Goal: Task Accomplishment & Management: Use online tool/utility

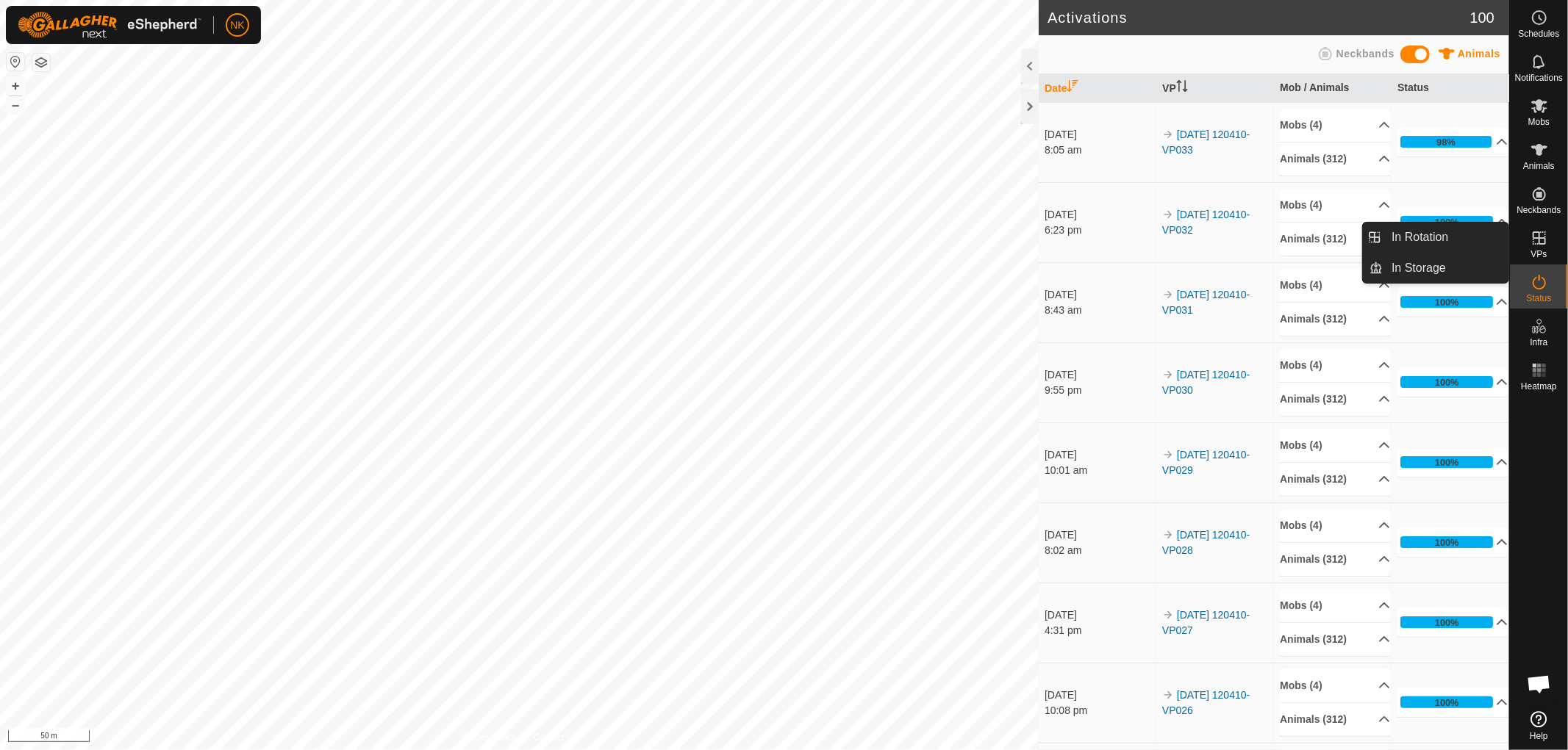
click at [1509, 749] on p-menu "In Rotation In Storage In Rotation In Storage" at bounding box center [1509, 750] width 0 height 0
click at [1534, 255] on link "In Storage" at bounding box center [1505, 270] width 126 height 30
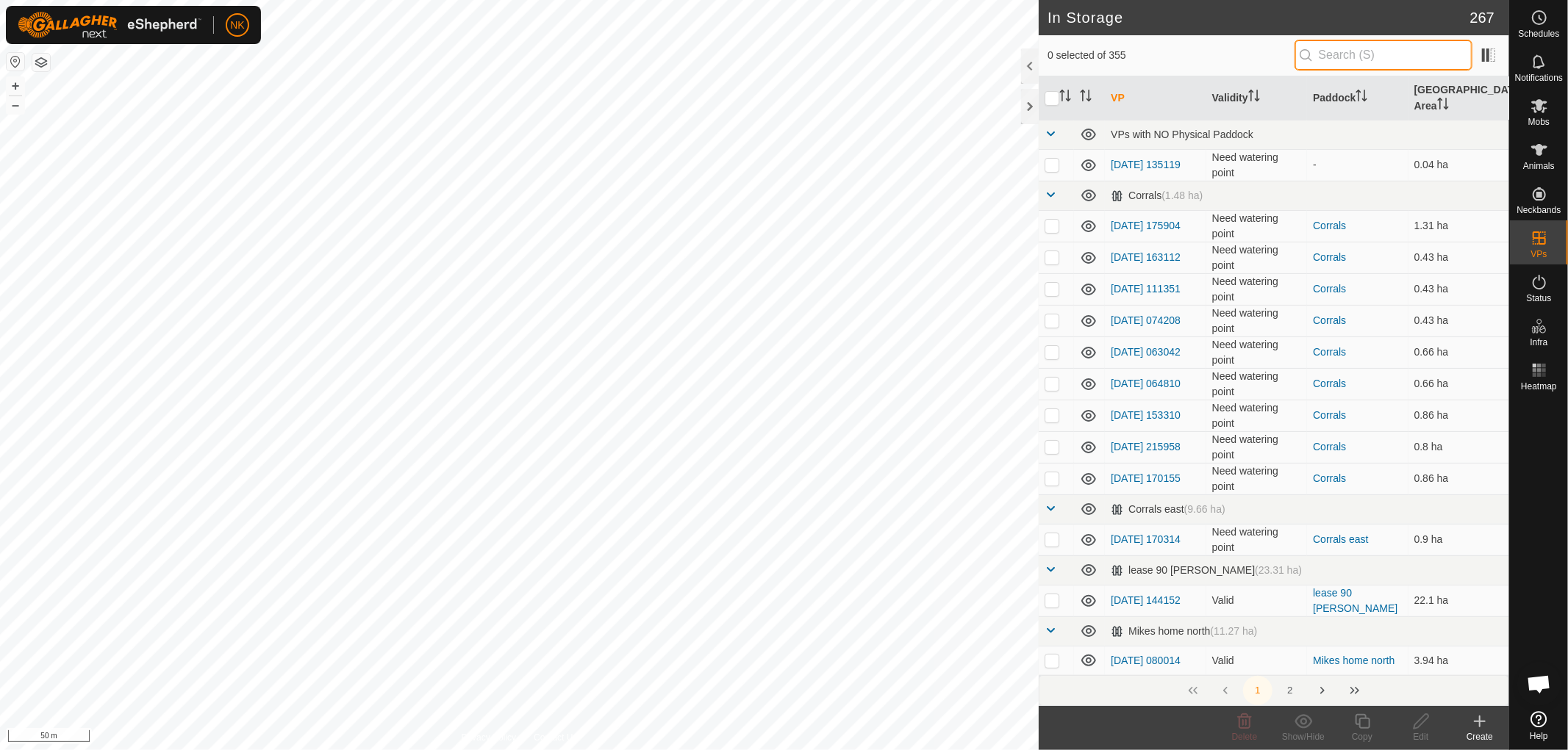
click at [1342, 53] on input "text" at bounding box center [1383, 55] width 178 height 31
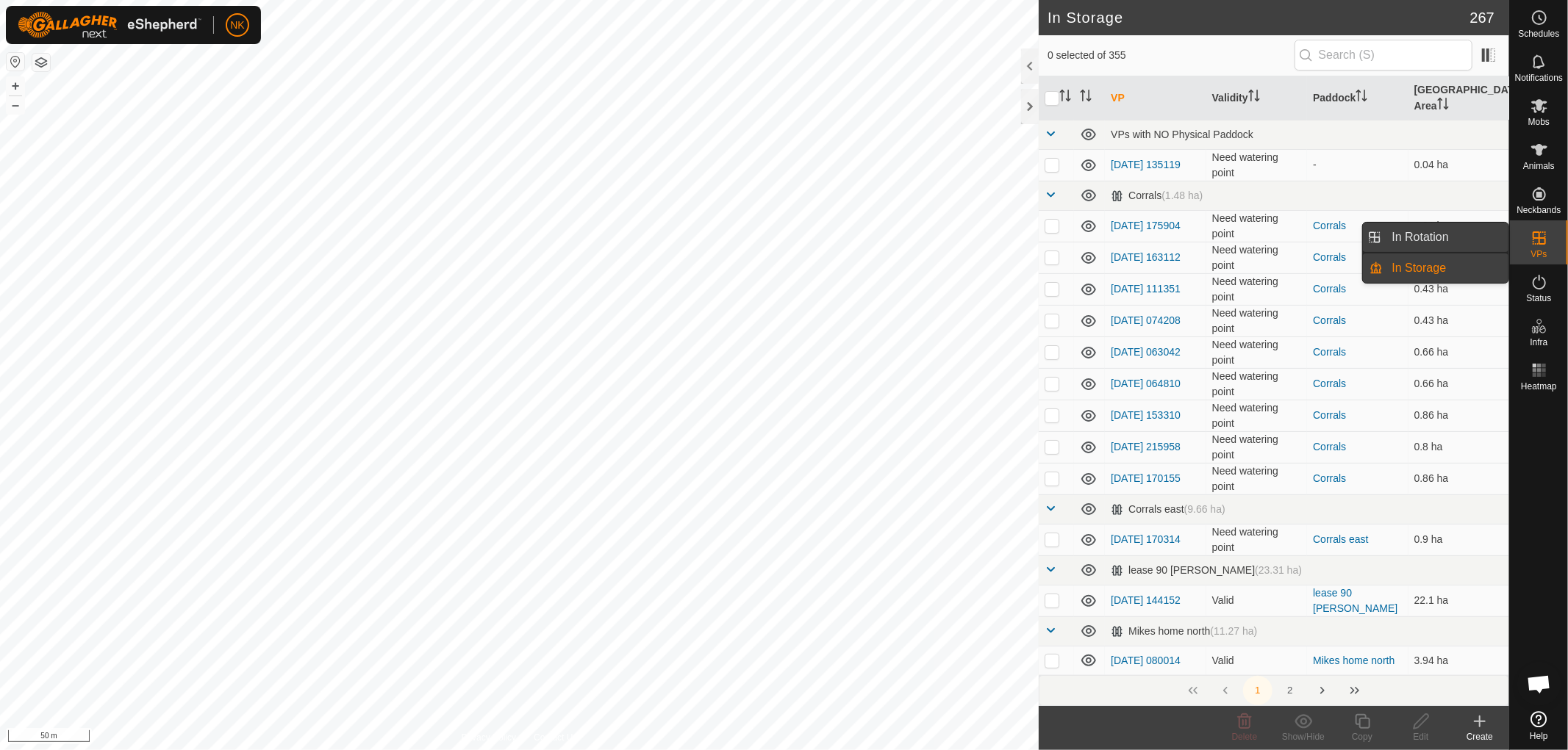
click at [1432, 233] on link "In Rotation" at bounding box center [1447, 237] width 126 height 30
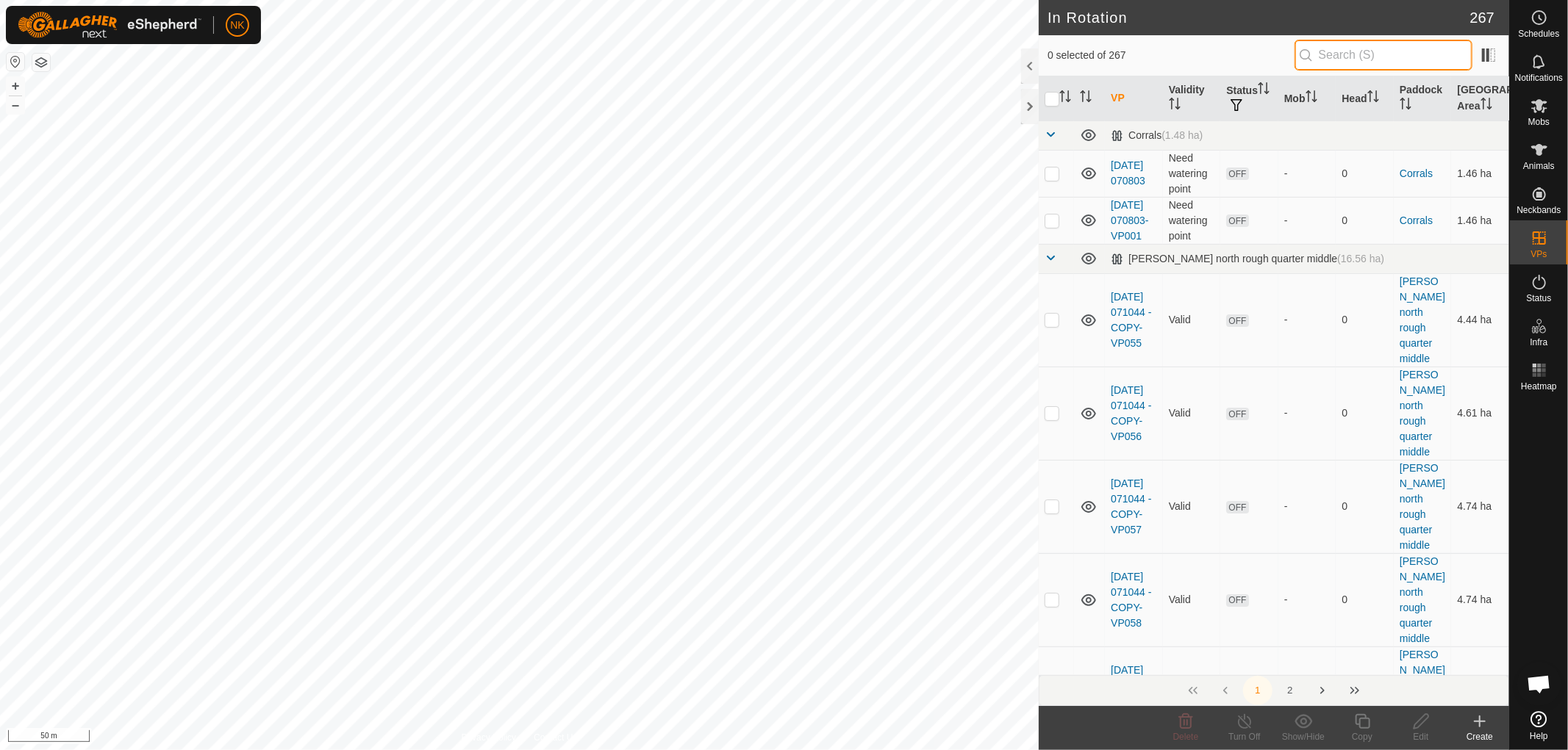
click at [1342, 50] on input "text" at bounding box center [1383, 55] width 178 height 31
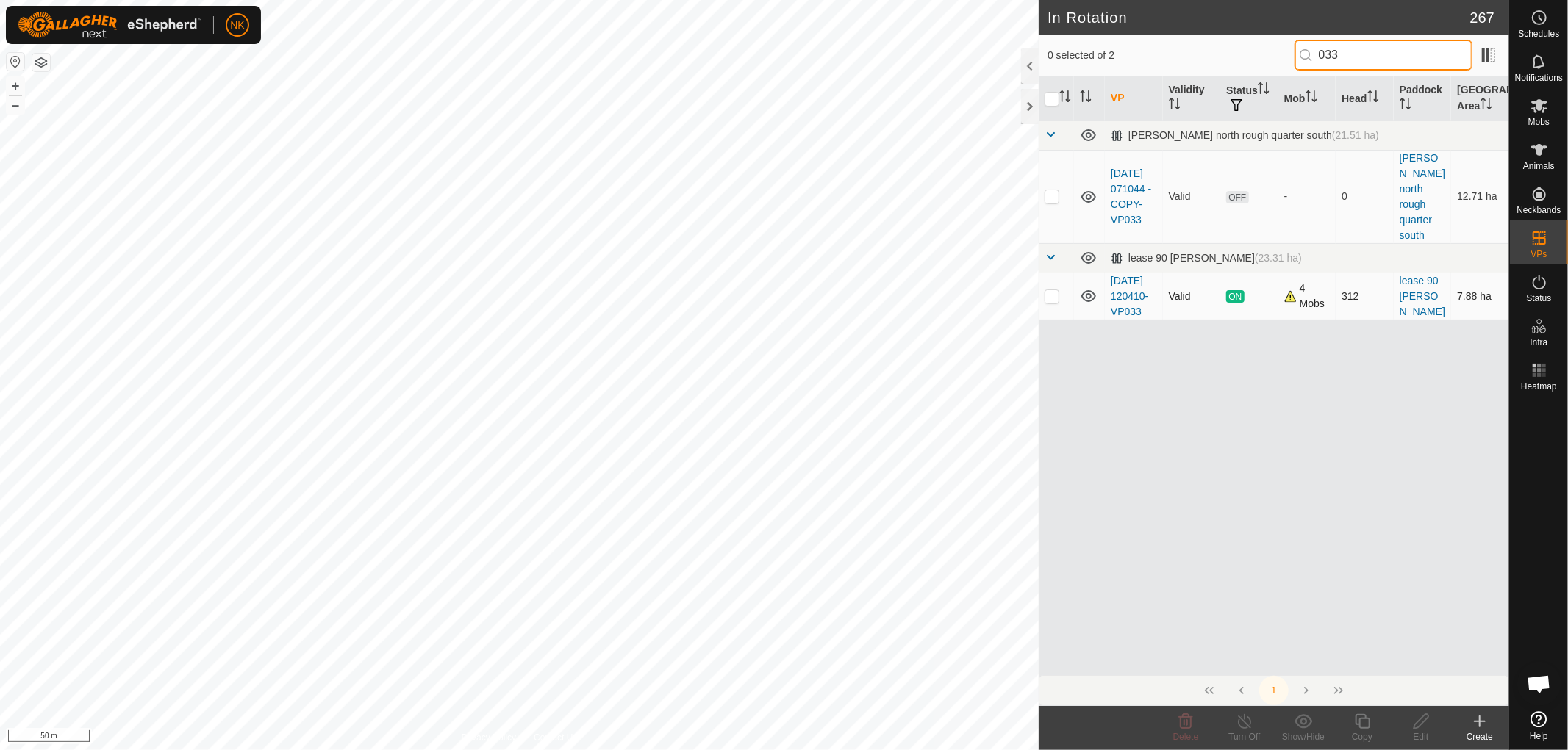
type input "033"
click at [1052, 290] on p-checkbox at bounding box center [1052, 296] width 15 height 12
checkbox input "true"
click at [1362, 727] on icon at bounding box center [1362, 722] width 18 height 18
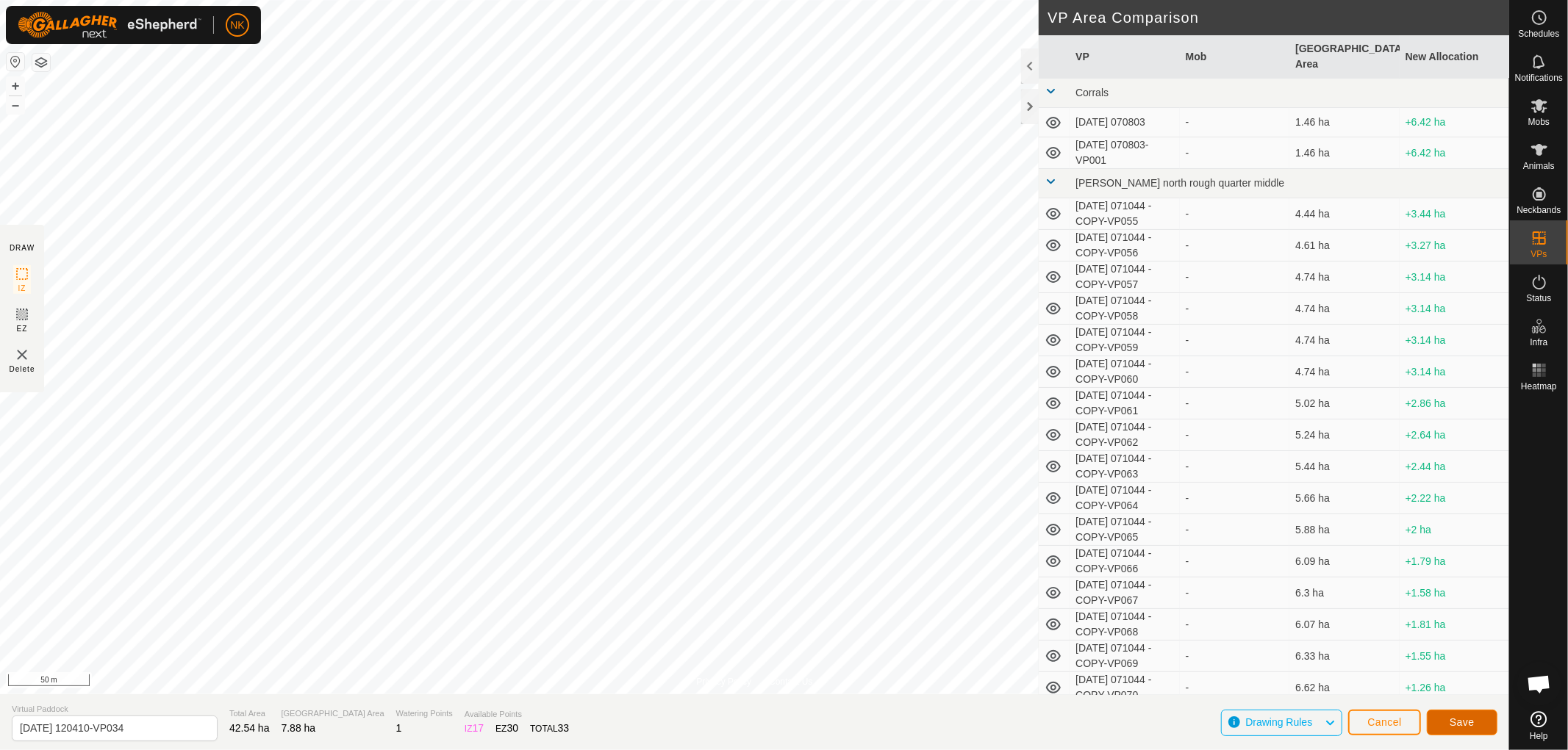
click at [1468, 719] on span "Save" at bounding box center [1462, 723] width 25 height 12
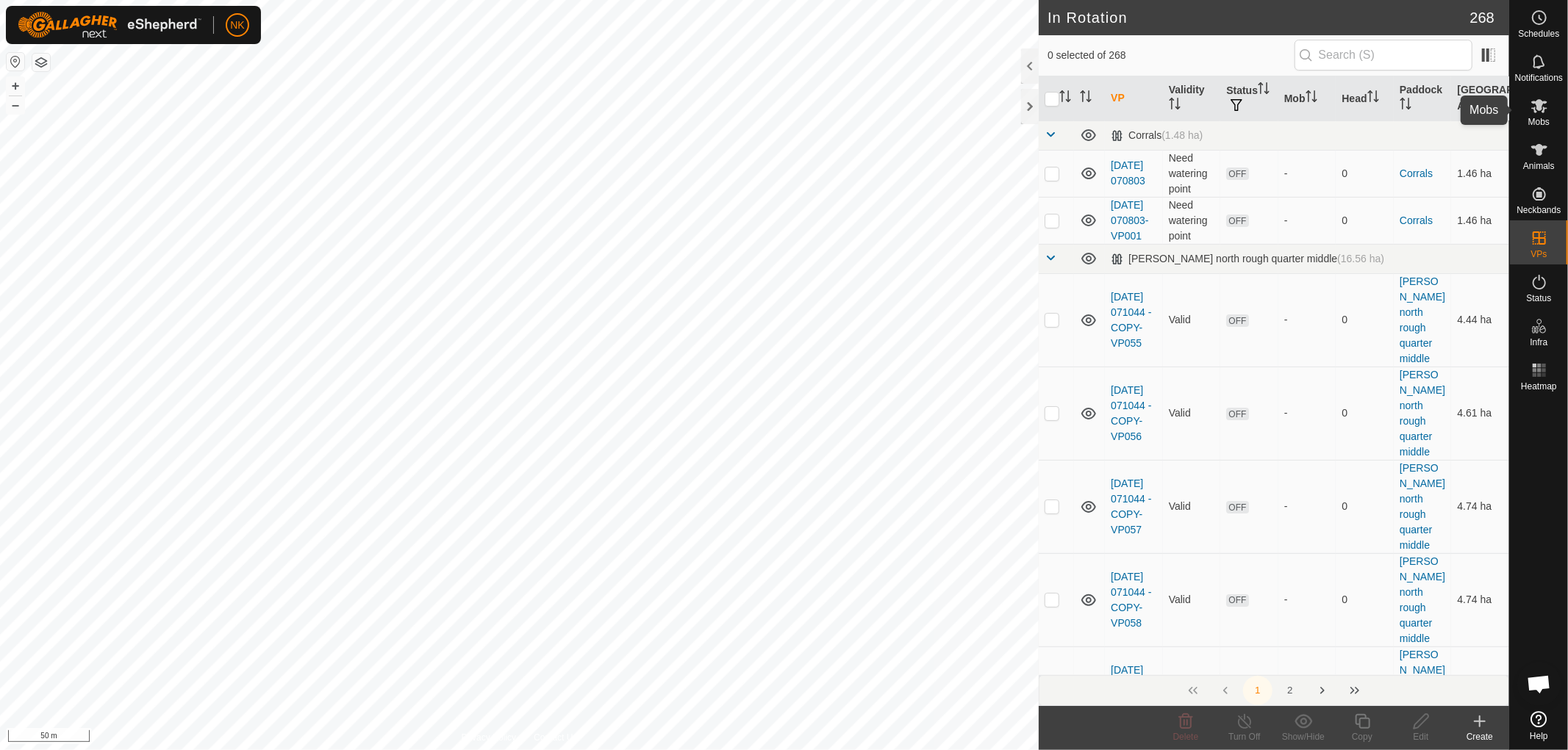
click at [1536, 115] on es-mob-svg-icon at bounding box center [1539, 106] width 27 height 24
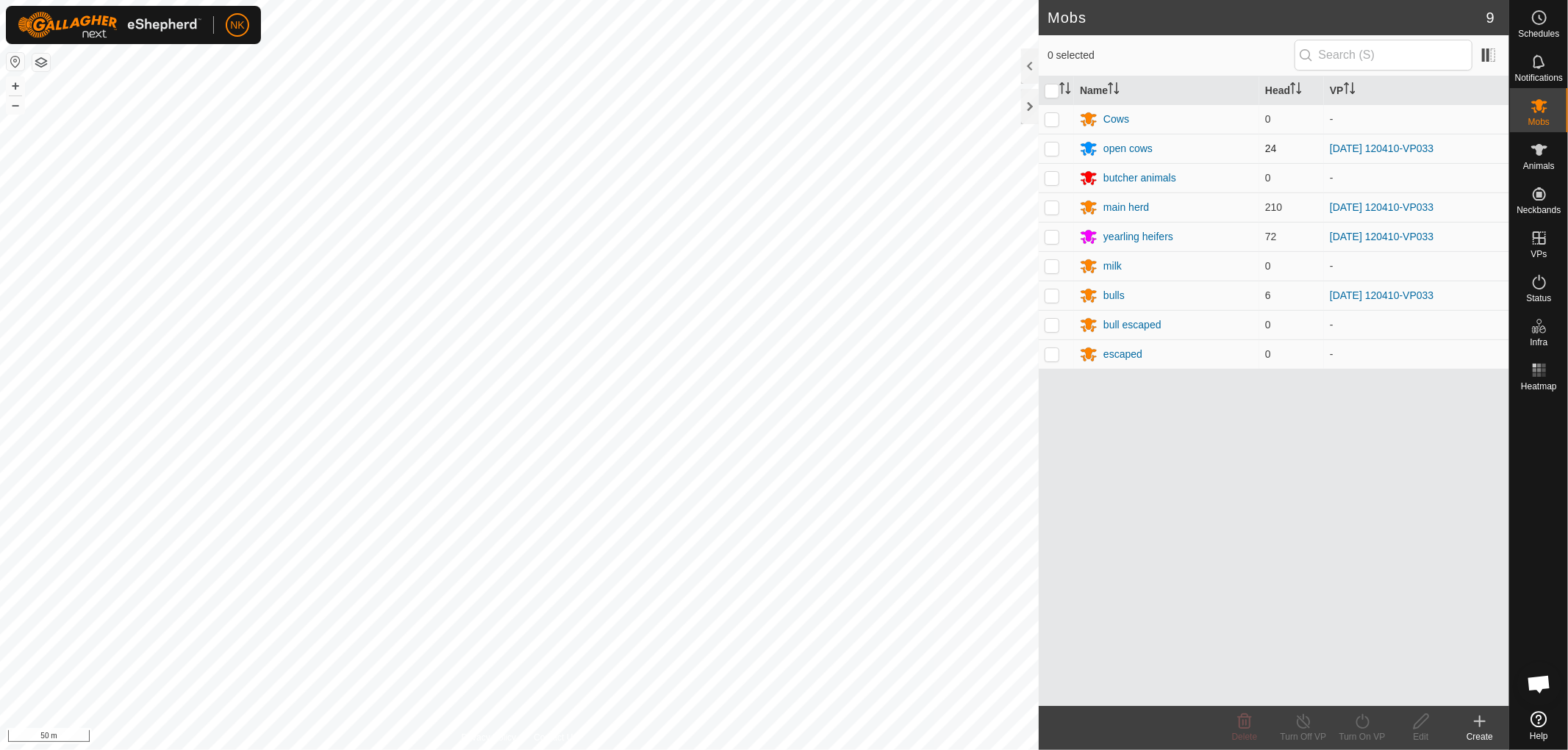
click at [1057, 149] on p-checkbox at bounding box center [1052, 149] width 15 height 12
checkbox input "true"
click at [1060, 207] on td at bounding box center [1057, 207] width 36 height 30
checkbox input "true"
click at [1049, 244] on td at bounding box center [1057, 237] width 36 height 30
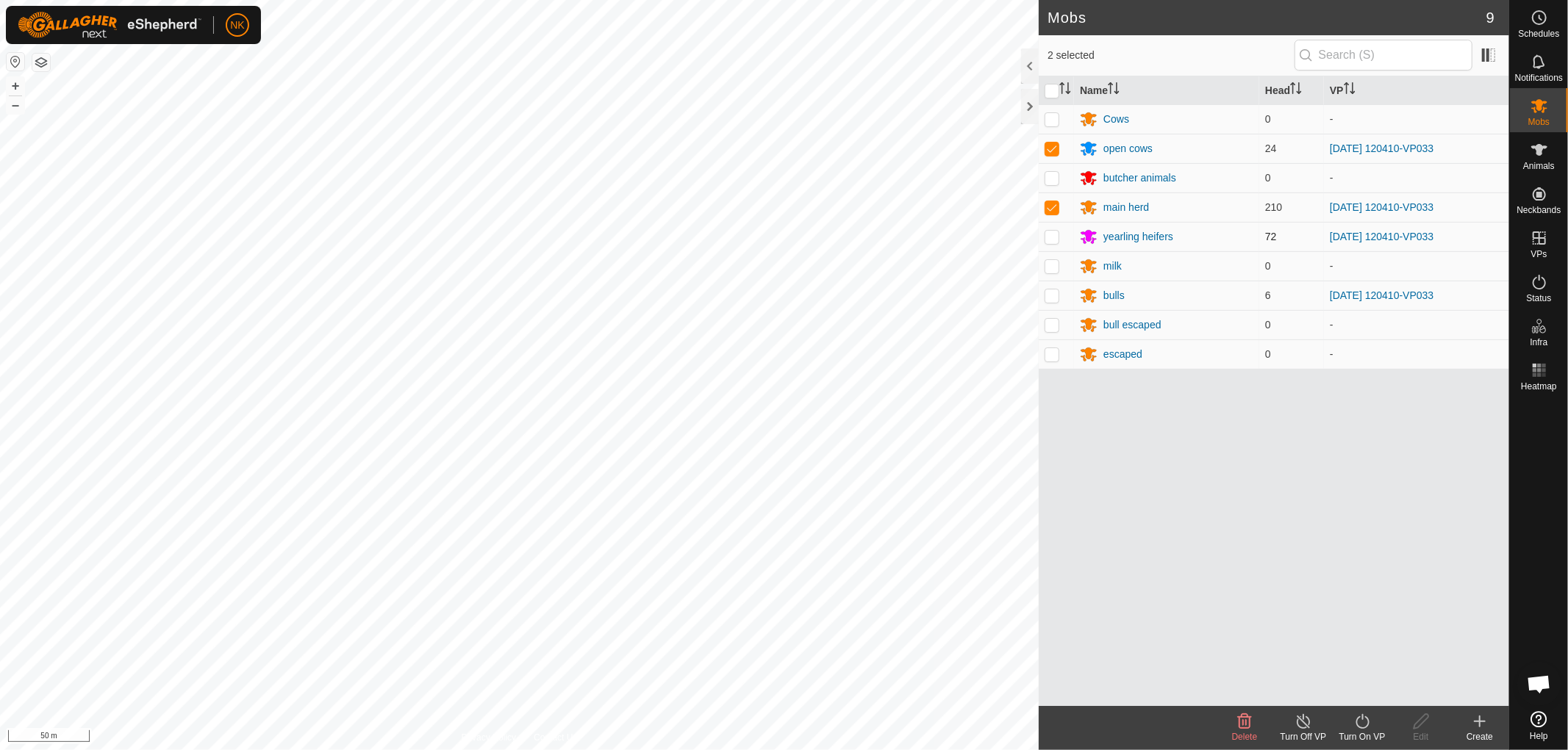
checkbox input "true"
click at [1059, 291] on p-tablecheckbox at bounding box center [1052, 295] width 15 height 12
checkbox input "true"
click at [1368, 725] on icon at bounding box center [1362, 722] width 13 height 15
click at [1370, 694] on link "Now" at bounding box center [1406, 689] width 146 height 30
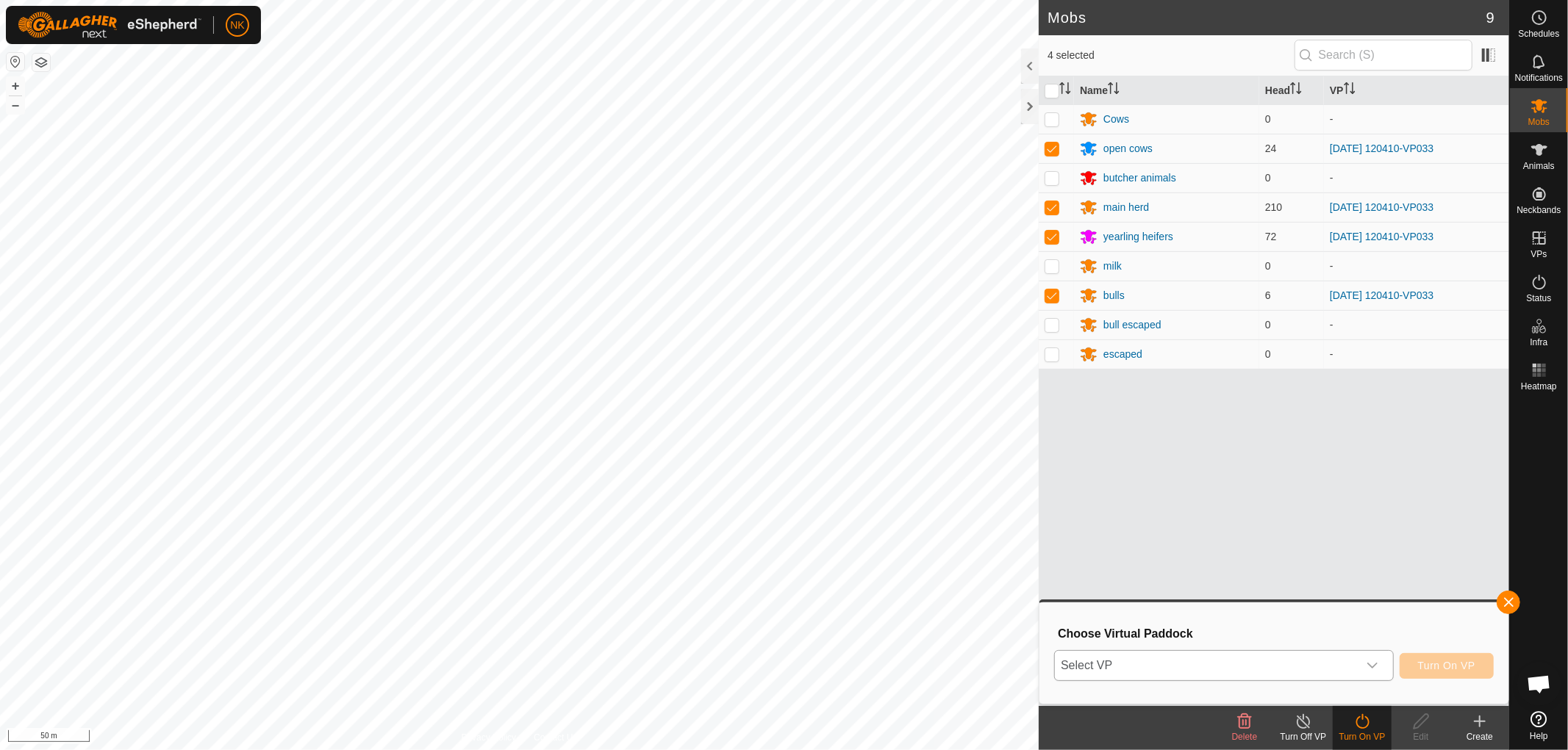
click at [1266, 667] on span "Select VP" at bounding box center [1206, 666] width 303 height 30
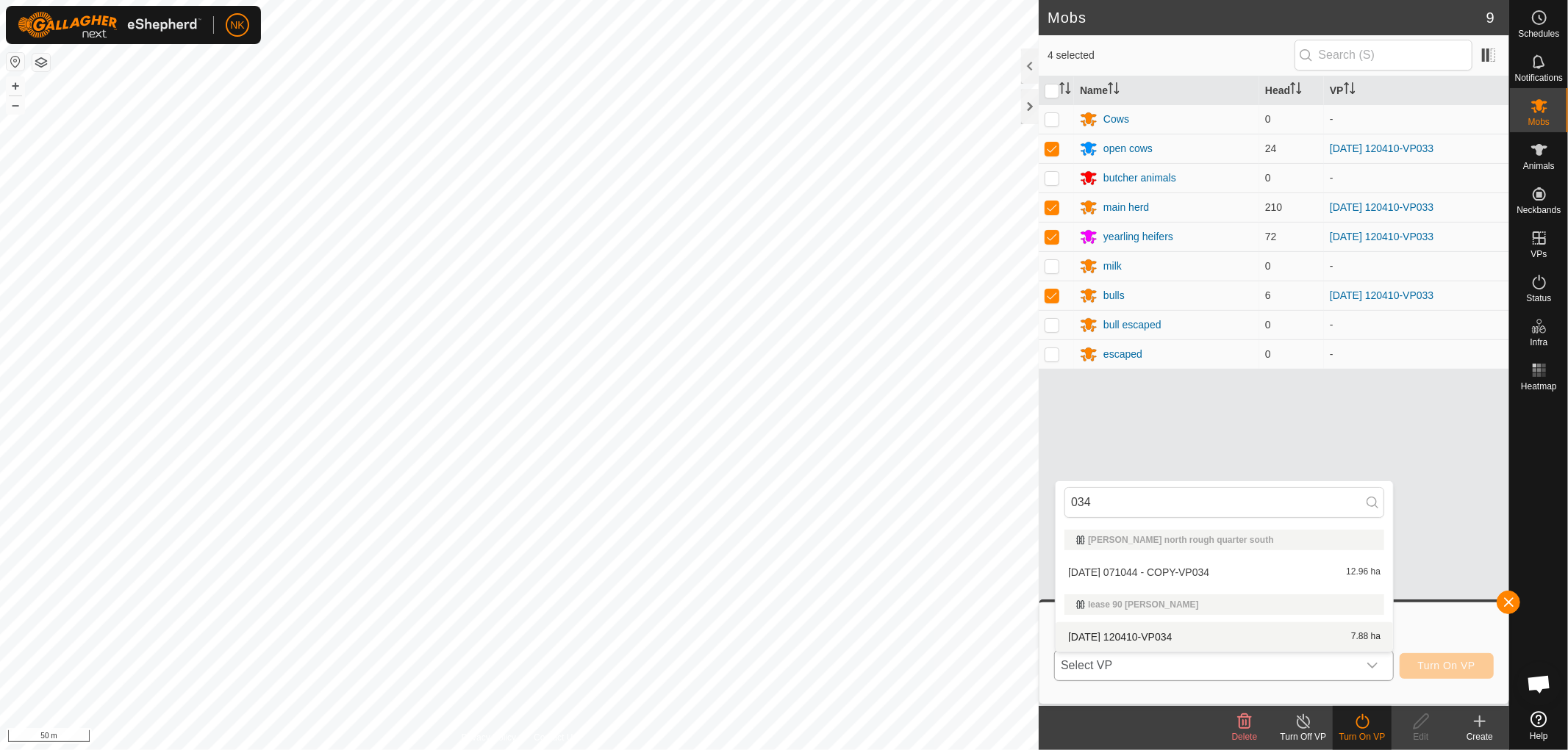
type input "034"
click at [1117, 637] on li "2025-09-30 120410-VP034 7.88 ha" at bounding box center [1225, 637] width 337 height 30
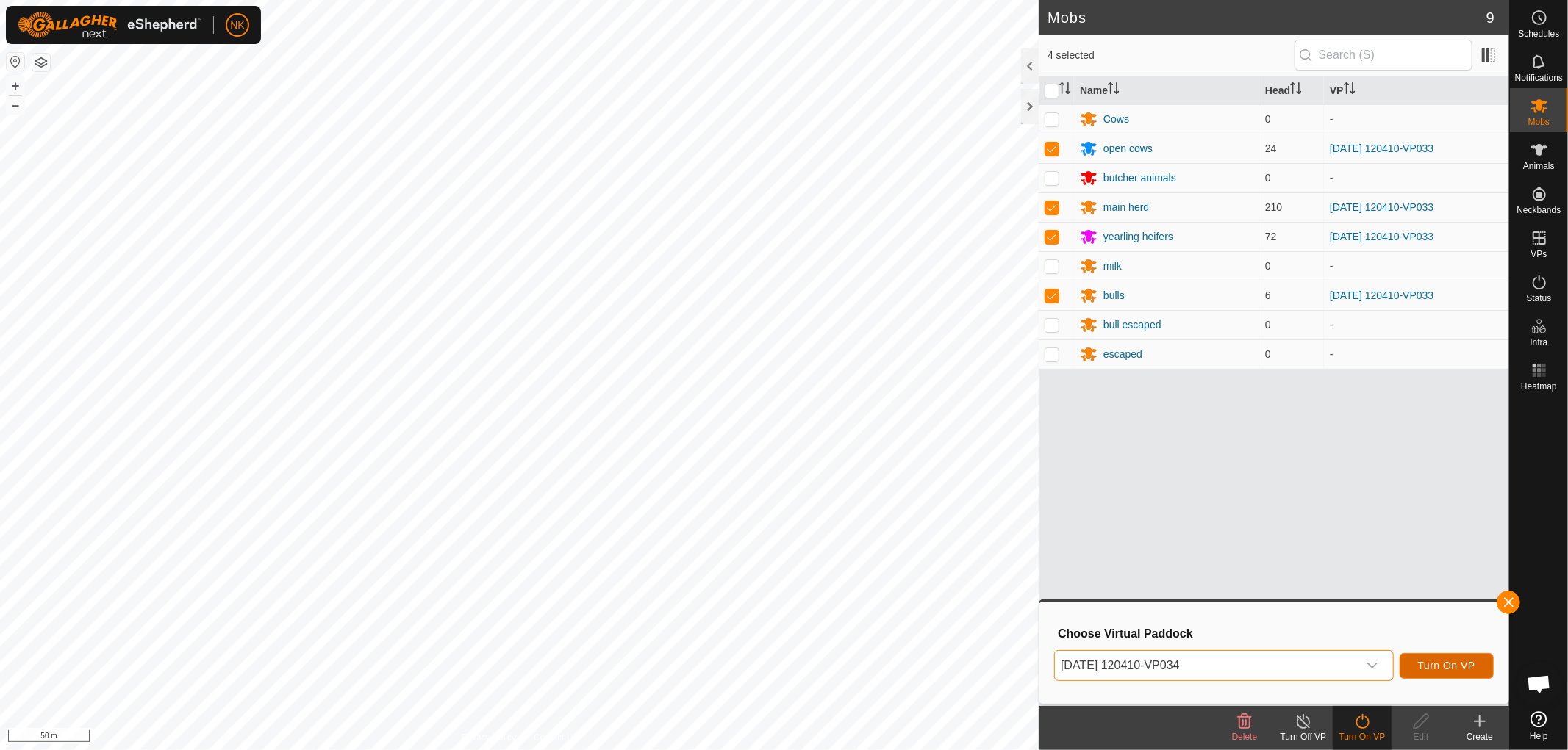
click at [1432, 671] on span "Turn On VP" at bounding box center [1446, 666] width 57 height 12
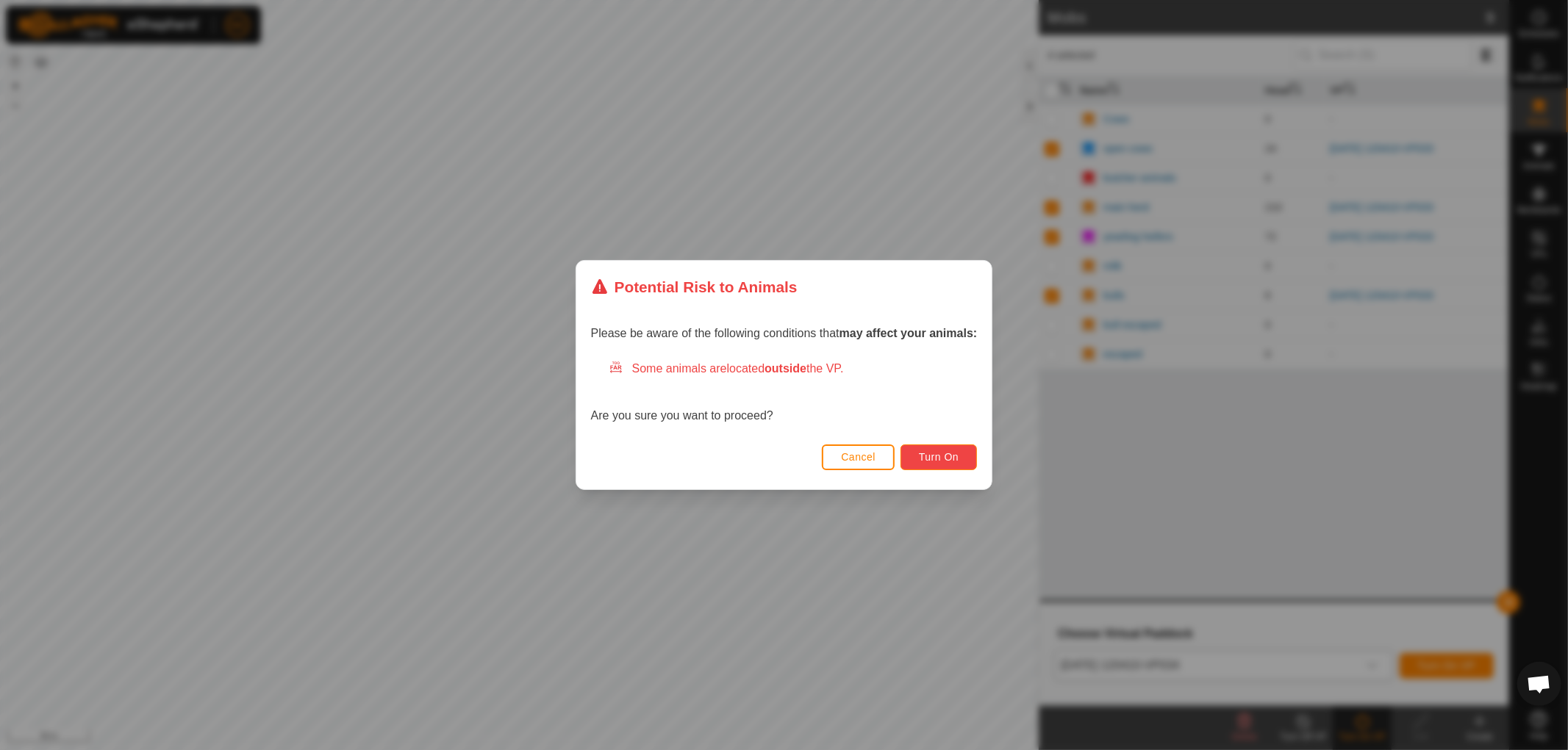
click at [942, 456] on span "Turn On" at bounding box center [939, 457] width 40 height 12
